Goal: Transaction & Acquisition: Purchase product/service

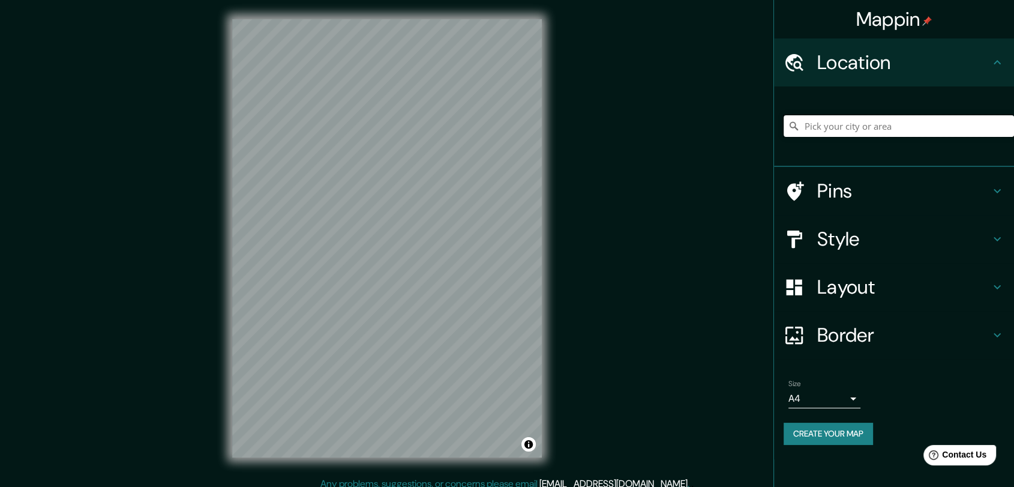
click at [891, 128] on input "Pick your city or area" at bounding box center [899, 126] width 230 height 22
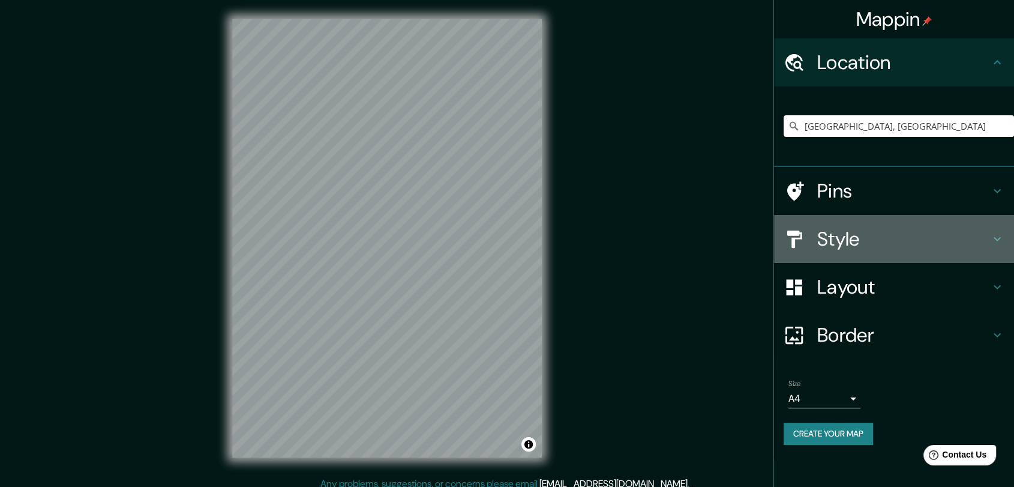
click at [845, 238] on h4 "Style" at bounding box center [903, 239] width 173 height 24
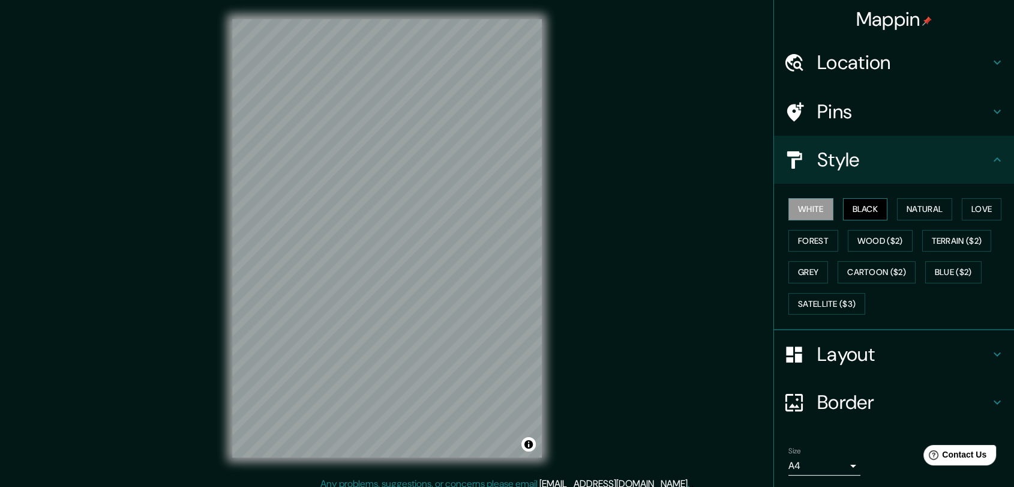
click at [868, 212] on button "Black" at bounding box center [865, 209] width 45 height 22
click at [929, 206] on button "Natural" at bounding box center [924, 209] width 55 height 22
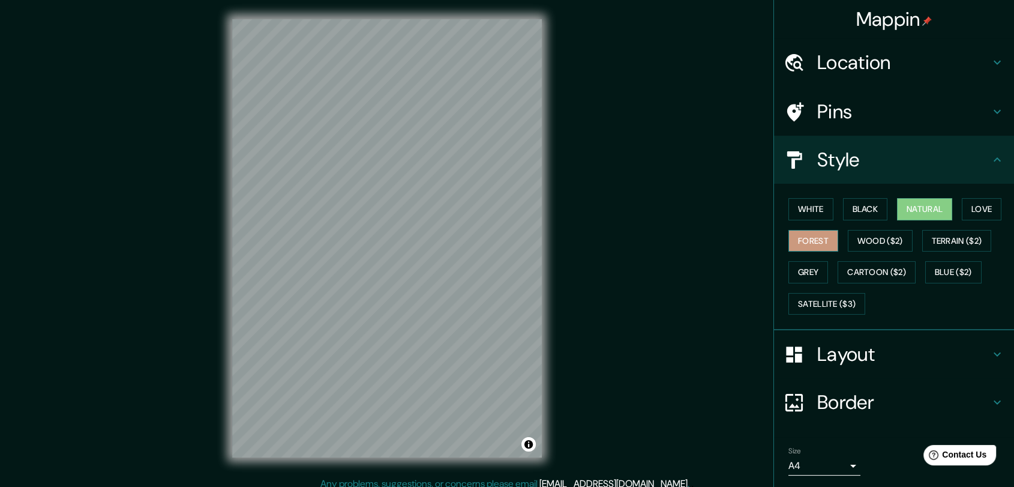
click at [821, 239] on button "Forest" at bounding box center [813, 241] width 50 height 22
click at [973, 211] on button "Love" at bounding box center [982, 209] width 40 height 22
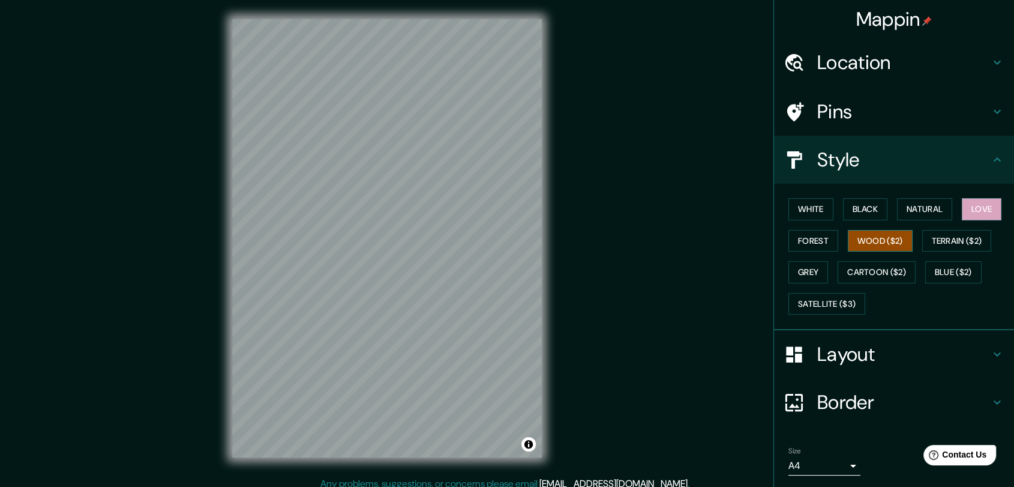
click at [863, 245] on button "Wood ($2)" at bounding box center [880, 241] width 65 height 22
drag, startPoint x: 947, startPoint y: 239, endPoint x: 929, endPoint y: 242, distance: 17.8
click at [947, 237] on button "Terrain ($2)" at bounding box center [957, 241] width 70 height 22
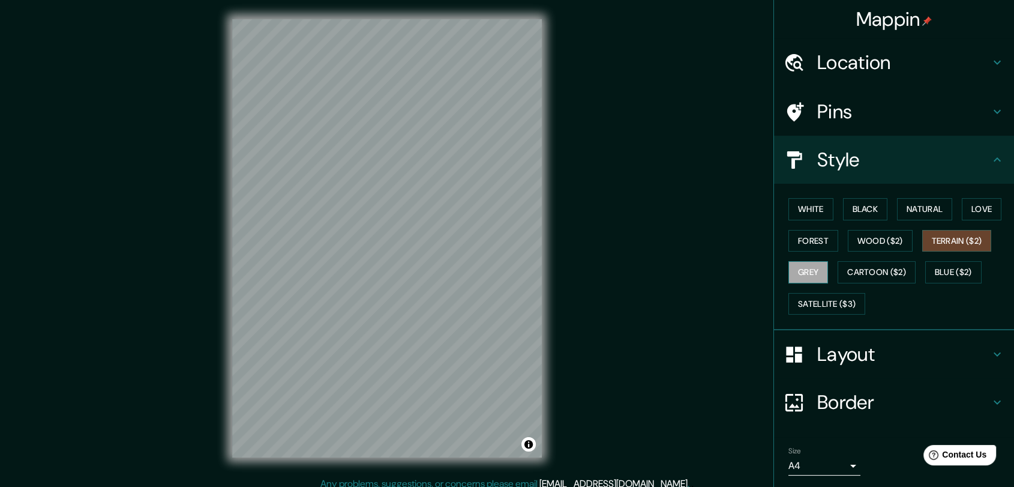
click at [806, 274] on button "Grey" at bounding box center [808, 272] width 40 height 22
click at [850, 217] on button "Black" at bounding box center [865, 209] width 45 height 22
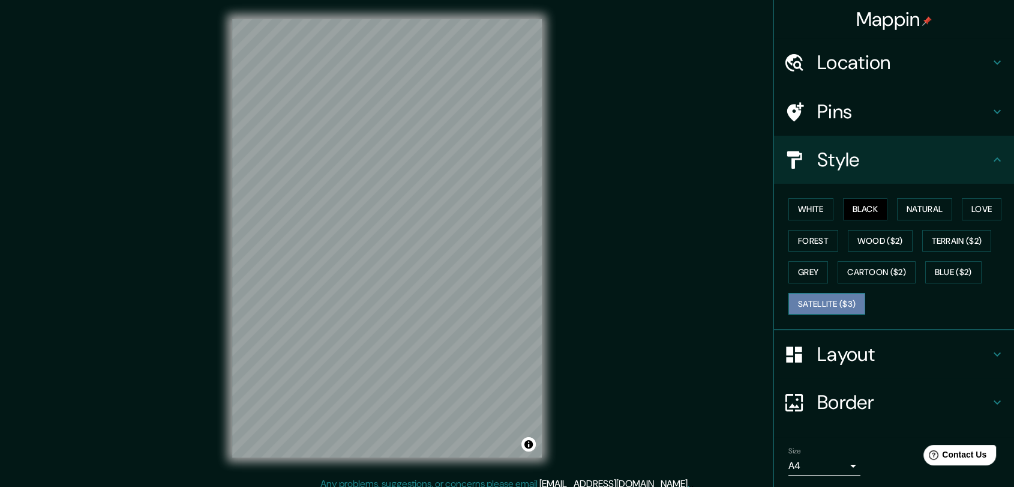
click at [794, 305] on button "Satellite ($3)" at bounding box center [826, 304] width 77 height 22
click at [850, 214] on button "Black" at bounding box center [865, 209] width 45 height 22
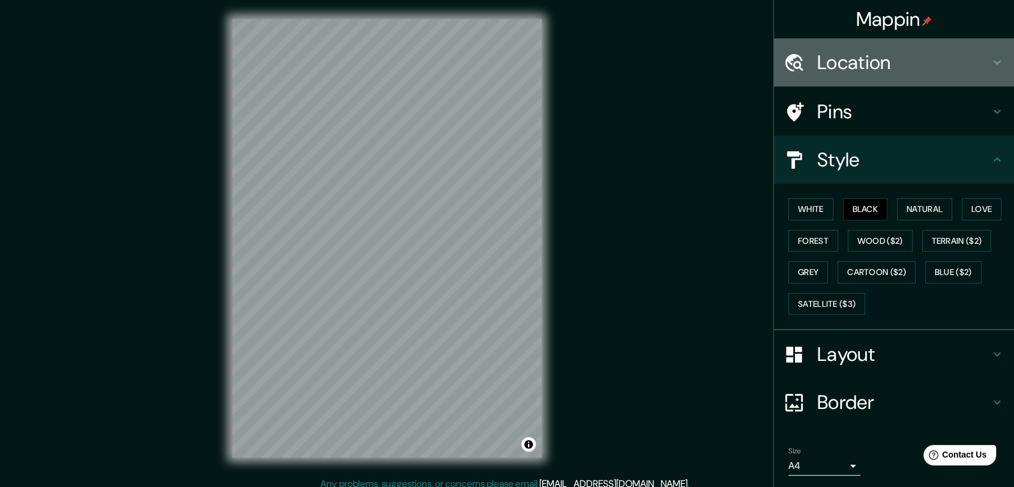
click at [897, 73] on h4 "Location" at bounding box center [903, 62] width 173 height 24
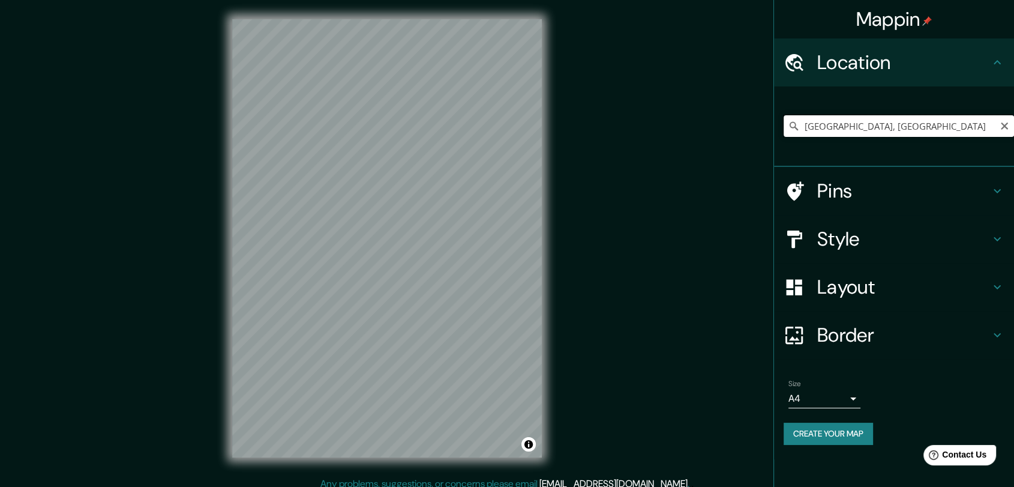
click at [895, 130] on input "Bogotá, Colombia" at bounding box center [899, 126] width 230 height 22
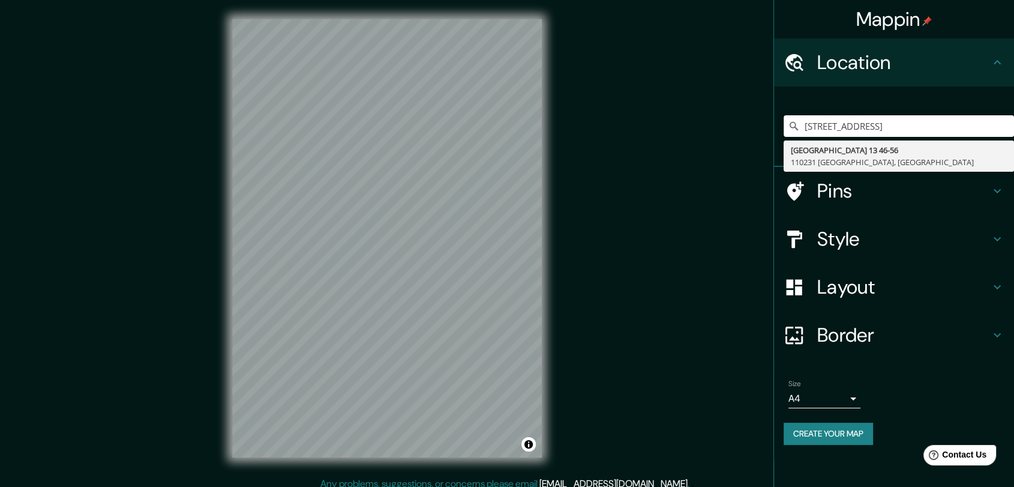
type input "Avenida Carrera 13 46, 110231 Bogotá, Colombia"
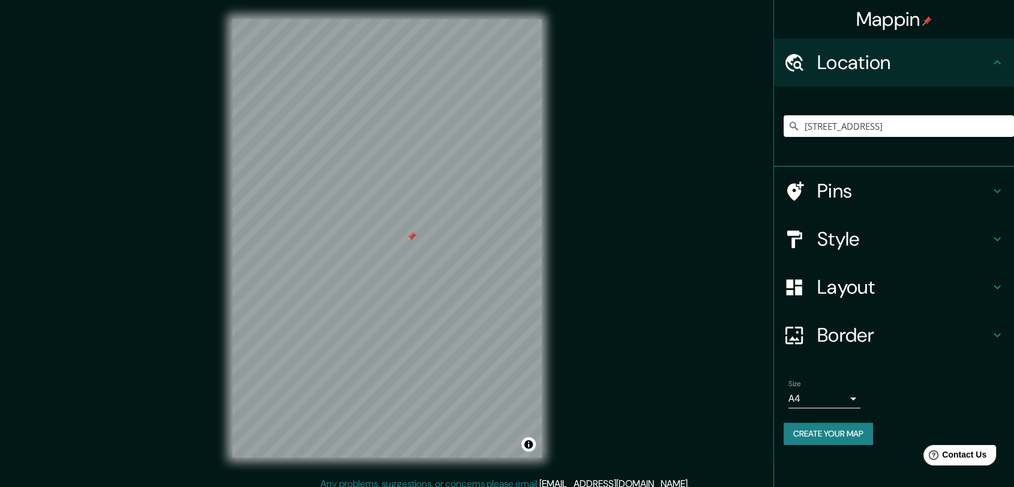
click at [408, 238] on div at bounding box center [412, 237] width 10 height 10
click at [846, 437] on button "Create your map" at bounding box center [828, 433] width 89 height 22
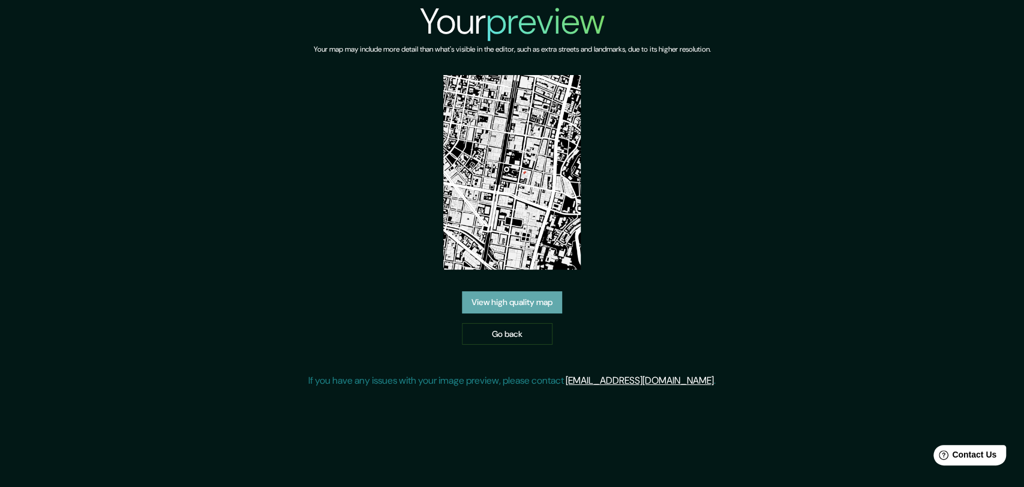
click at [533, 297] on link "View high quality map" at bounding box center [512, 302] width 100 height 22
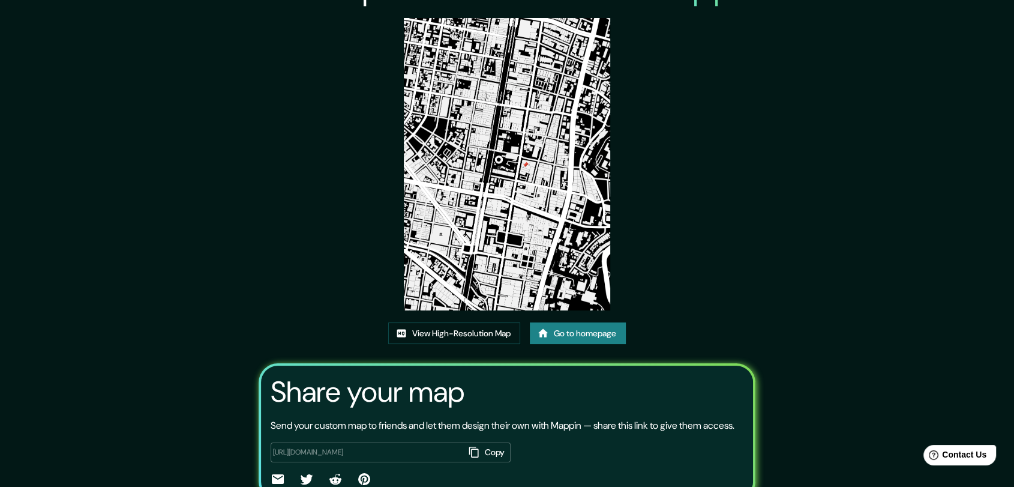
scroll to position [67, 0]
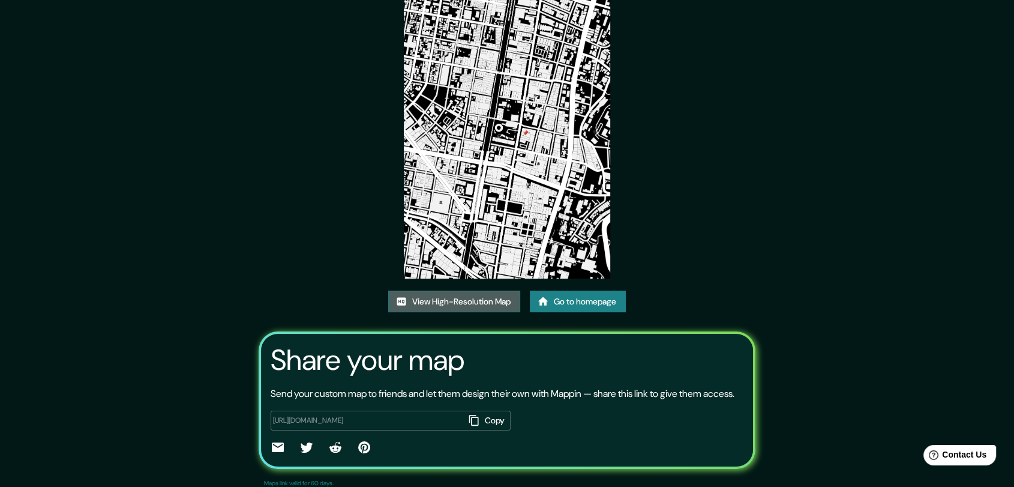
click at [470, 302] on link "View High-Resolution Map" at bounding box center [454, 301] width 132 height 22
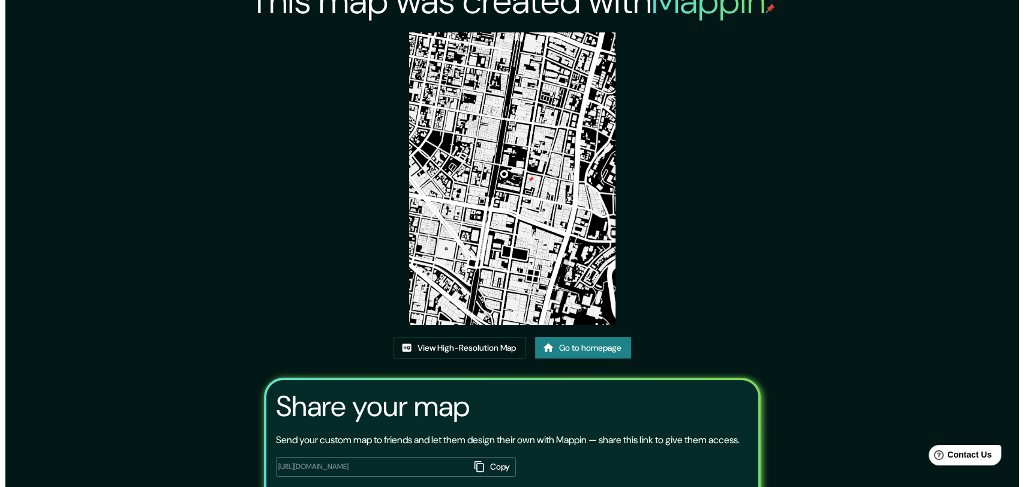
scroll to position [0, 0]
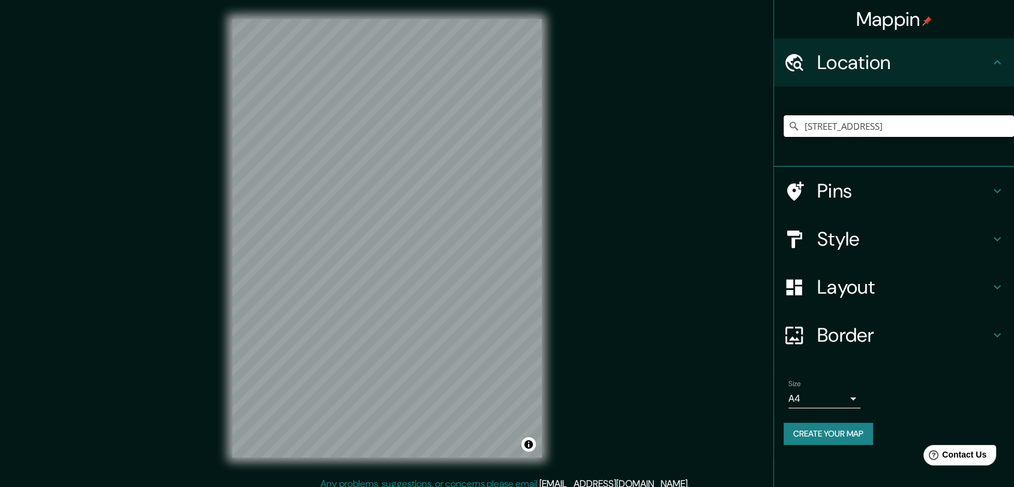
click at [892, 131] on input "[STREET_ADDRESS]" at bounding box center [899, 126] width 230 height 22
click at [959, 124] on input "[STREET_ADDRESS]" at bounding box center [899, 126] width 230 height 22
drag, startPoint x: 996, startPoint y: 127, endPoint x: 766, endPoint y: 142, distance: 230.9
click at [766, 142] on div "Mappin Location Avenida Carrera 13 46, 110231 Bogotá, Colombia Pins Style Layou…" at bounding box center [507, 248] width 1014 height 496
click at [902, 130] on input "[STREET_ADDRESS]" at bounding box center [899, 126] width 230 height 22
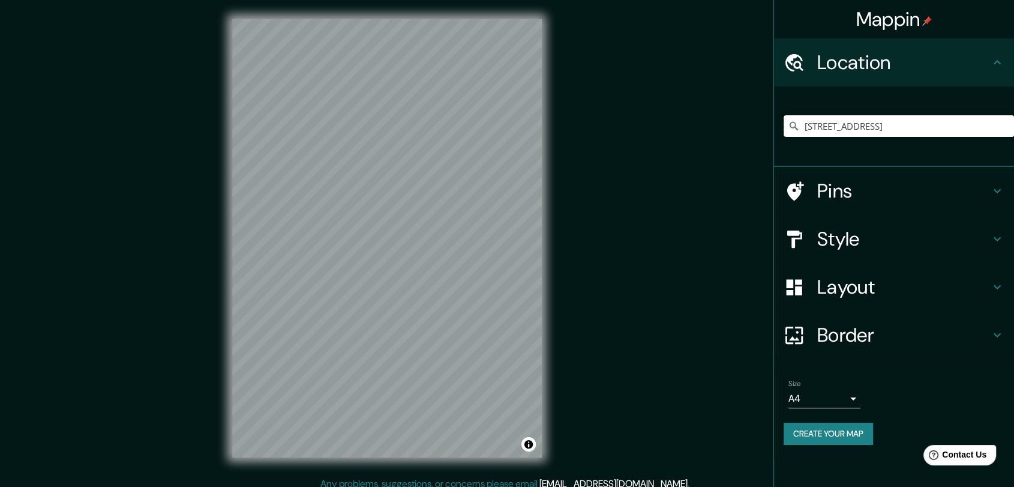
scroll to position [0, 16]
click at [998, 126] on input "[STREET_ADDRESS]" at bounding box center [899, 126] width 230 height 22
click at [1000, 124] on input "[STREET_ADDRESS]" at bounding box center [899, 126] width 230 height 22
drag, startPoint x: 992, startPoint y: 123, endPoint x: 783, endPoint y: 125, distance: 208.8
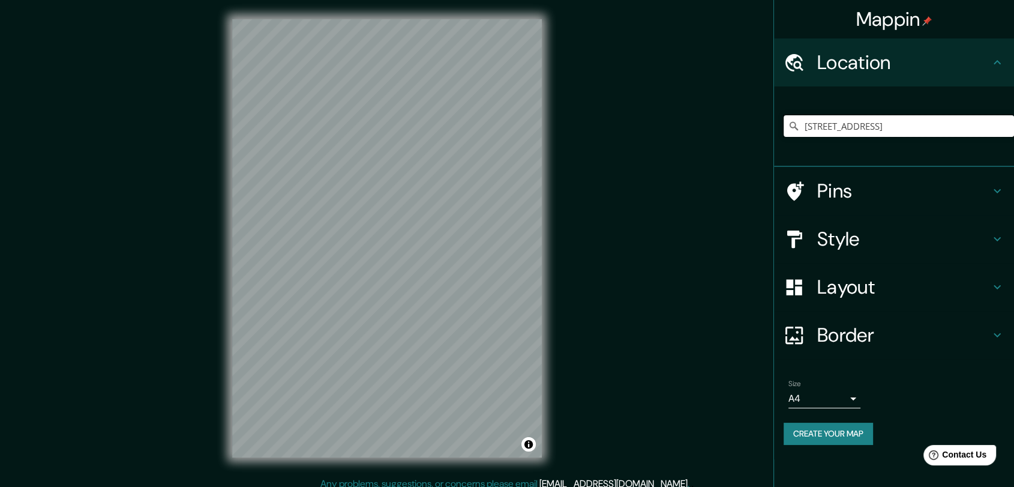
click at [784, 125] on input "[STREET_ADDRESS]" at bounding box center [899, 126] width 230 height 22
click at [837, 131] on input "Pick your city or area" at bounding box center [899, 126] width 230 height 22
paste input "[STREET_ADDRESS]"
type input "Avenida Carrera 7 46, 110231 Bogotá, Colombia"
click at [424, 230] on div at bounding box center [429, 228] width 10 height 10
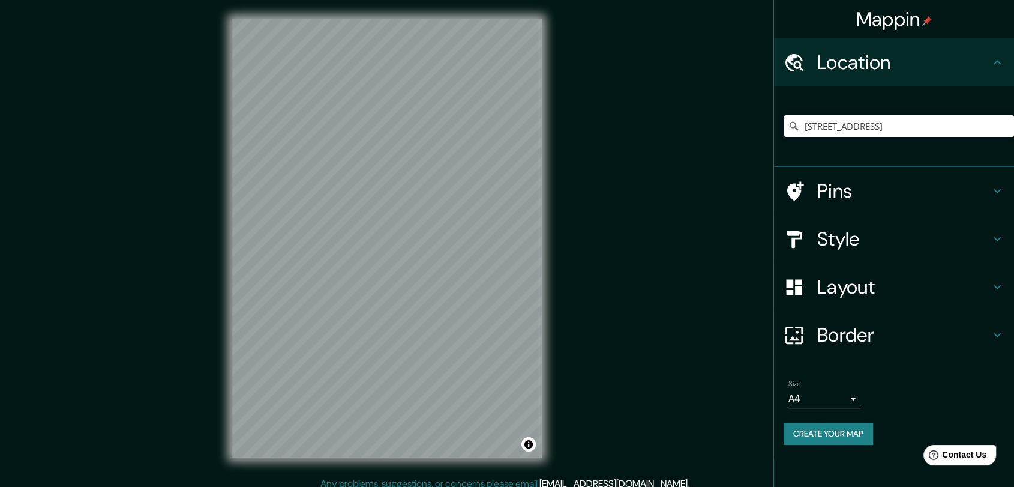
click at [846, 437] on button "Create your map" at bounding box center [828, 433] width 89 height 22
